Goal: Ask a question

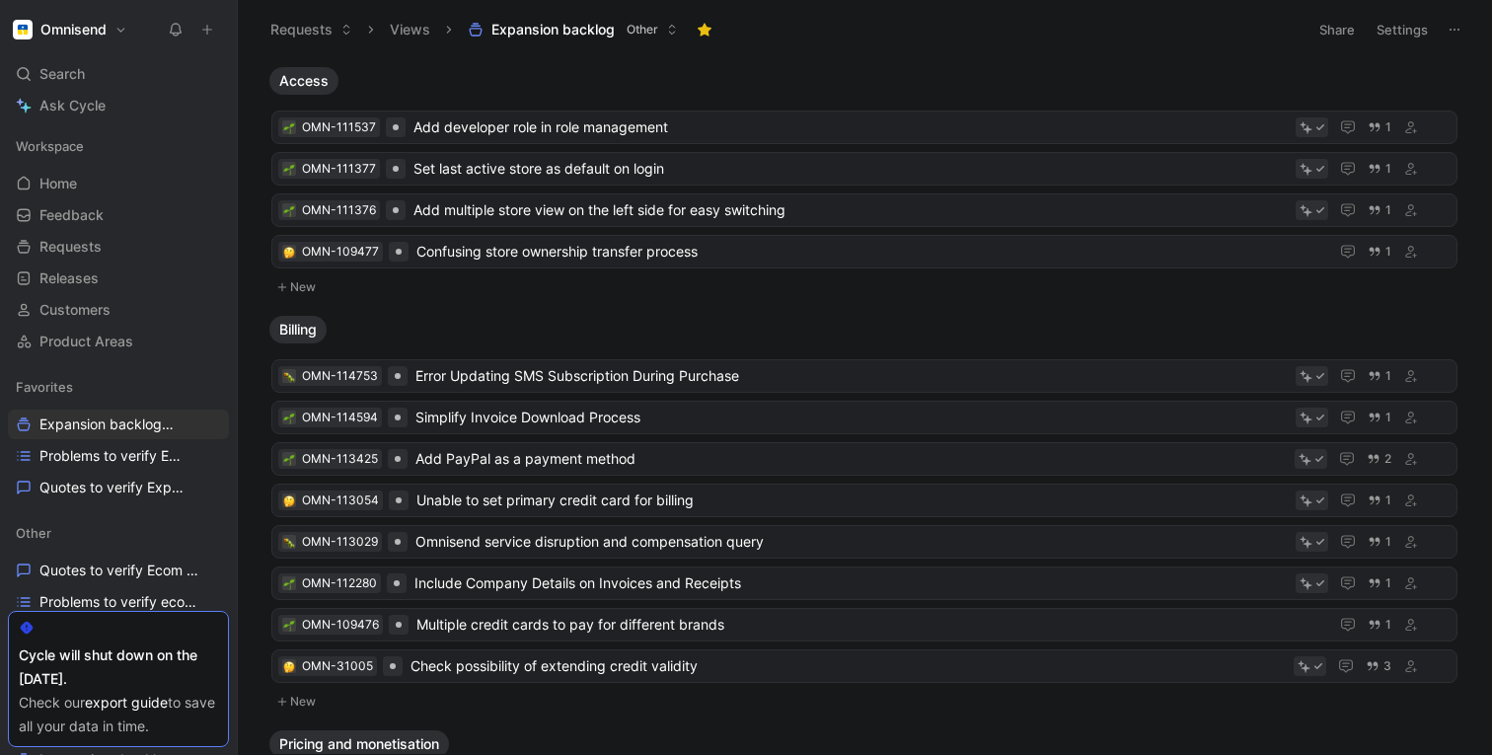
scroll to position [88, 0]
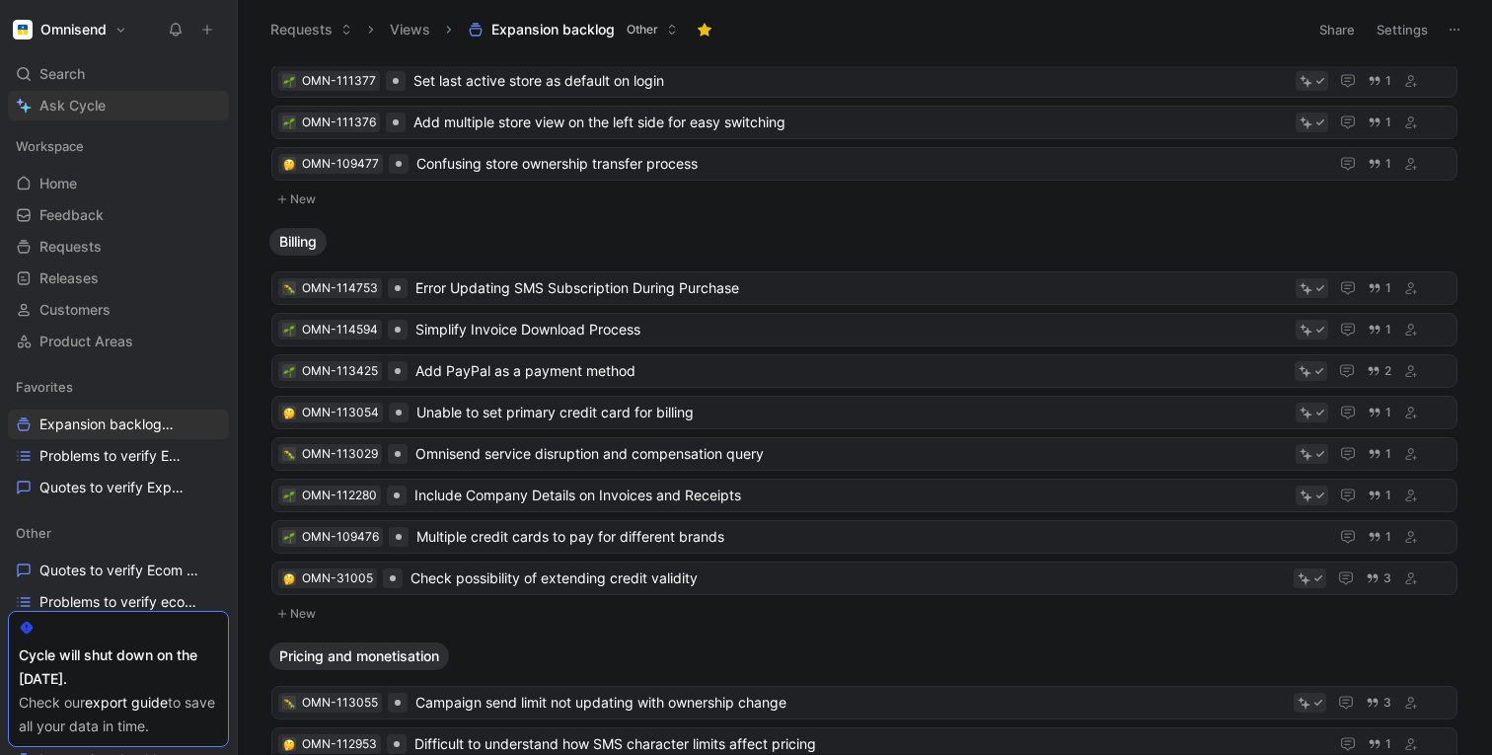
click at [75, 100] on span "Ask Cycle" at bounding box center [72, 106] width 66 height 24
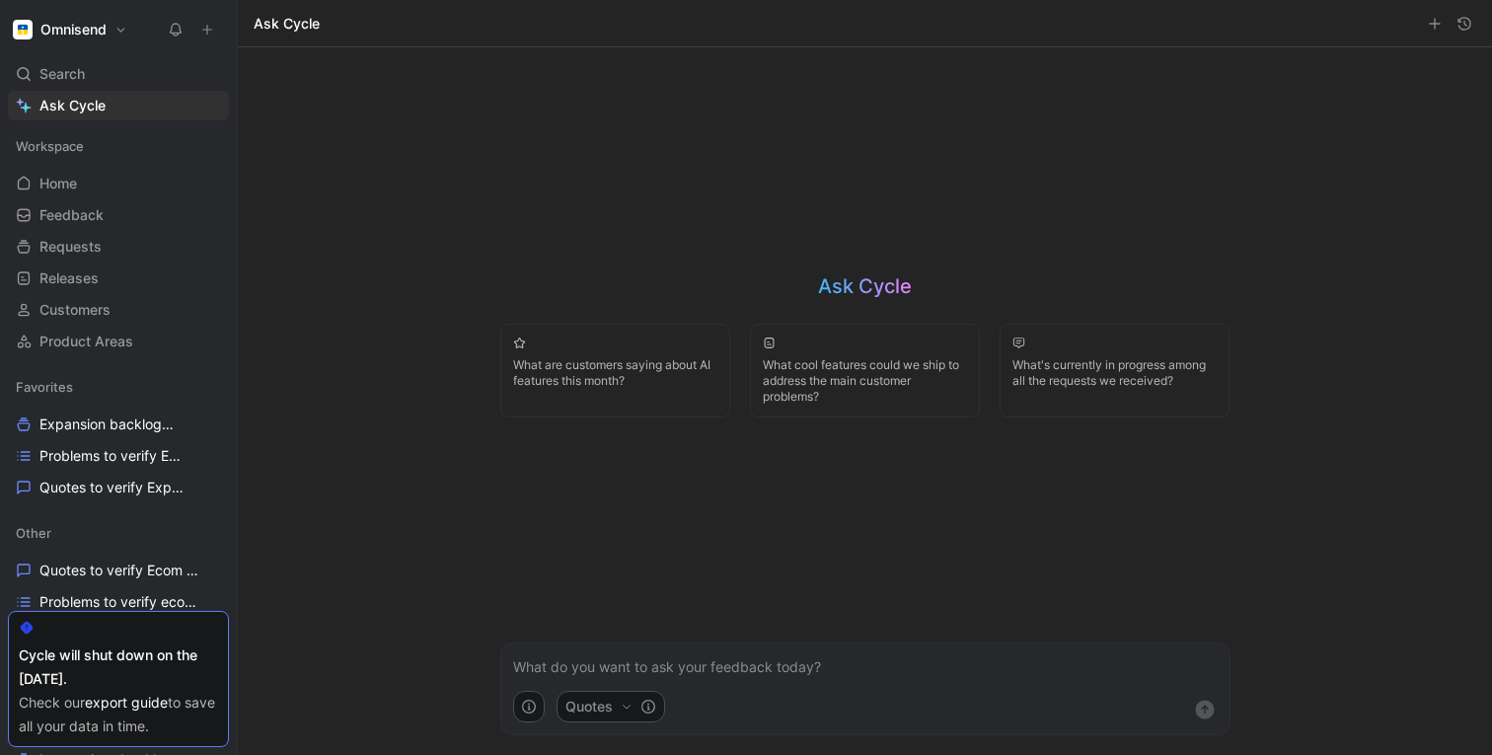
click at [526, 668] on p at bounding box center [865, 667] width 705 height 24
click at [660, 671] on p "can you give more exapmles on the topic: Clarify billing rules for subscribers …" at bounding box center [865, 667] width 705 height 24
click at [1161, 667] on p "can you give more examples on the topic: Clarify billing rules for subscribers …" at bounding box center [865, 667] width 705 height 24
